Goal: Complete application form: Complete application form

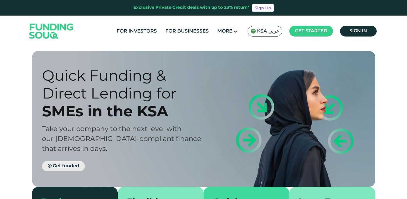
click at [74, 164] on span "Get funded" at bounding box center [66, 166] width 26 height 4
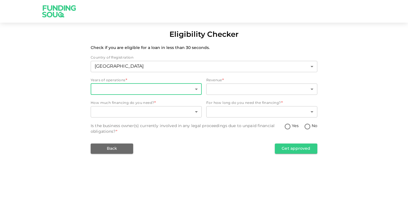
click at [153, 93] on body "Eligibility Checker Check if you are eligible for a loan in less than 30 second…" at bounding box center [204, 99] width 408 height 199
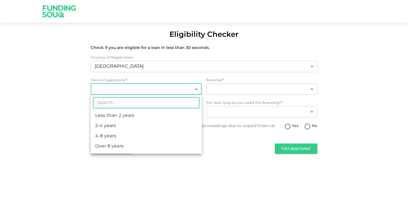
click at [142, 118] on li "Less than 2 years" at bounding box center [146, 116] width 111 height 10
type input "1"
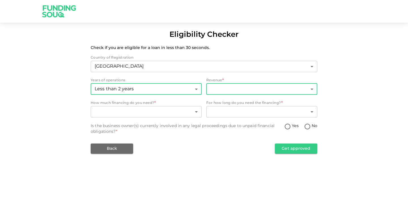
click at [249, 89] on body "Eligibility Checker Check if you are eligible for a loan in less than 30 second…" at bounding box center [204, 99] width 408 height 199
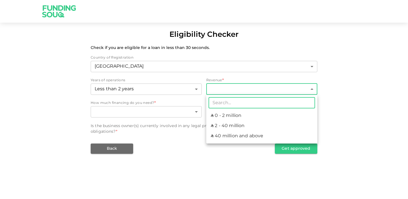
click at [239, 113] on li "ʢ 0 - 2 million" at bounding box center [261, 116] width 111 height 10
type input "1"
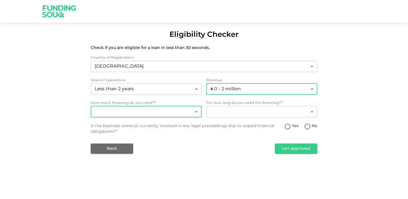
click at [181, 112] on body "Eligibility Checker Check if you are eligible for a loan in less than 30 second…" at bounding box center [204, 99] width 408 height 199
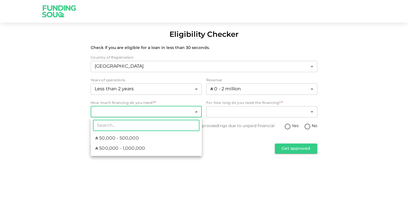
click at [164, 147] on li "ʢ 500,000 - 1,000,000" at bounding box center [146, 149] width 111 height 10
type input "2"
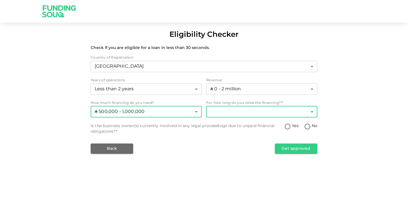
click at [266, 109] on body "Eligibility Checker Check if you are eligible for a loan in less than 30 second…" at bounding box center [204, 99] width 408 height 199
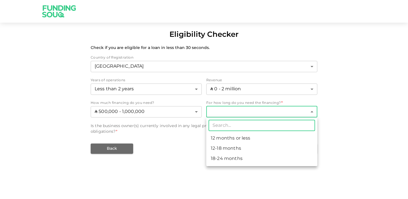
click at [235, 157] on li "18-24 months" at bounding box center [261, 159] width 111 height 10
type input "3"
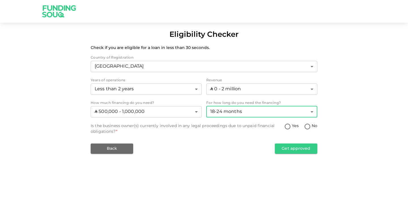
click at [307, 125] on input "No" at bounding box center [307, 127] width 9 height 8
radio input "true"
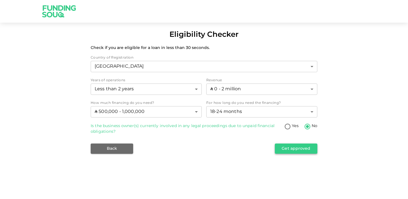
click at [290, 151] on button "Get approved" at bounding box center [296, 149] width 43 height 10
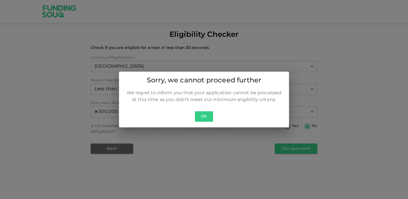
click at [208, 115] on button "Ok" at bounding box center [204, 116] width 18 height 10
